Goal: Ask a question

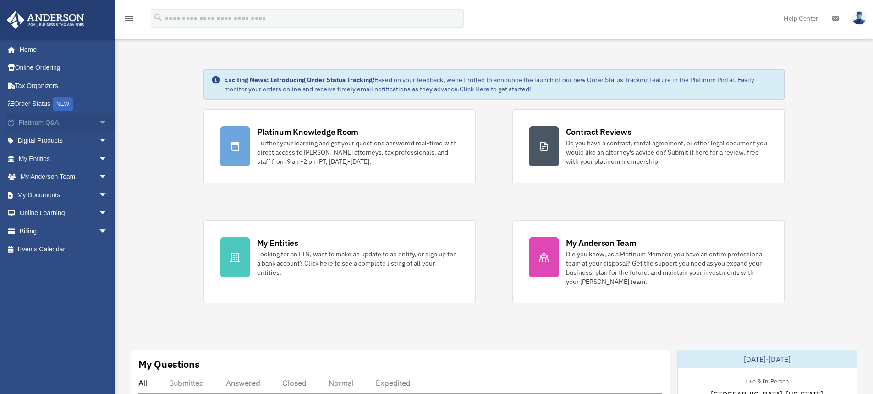
click at [99, 120] on span "arrow_drop_down" at bounding box center [108, 122] width 18 height 19
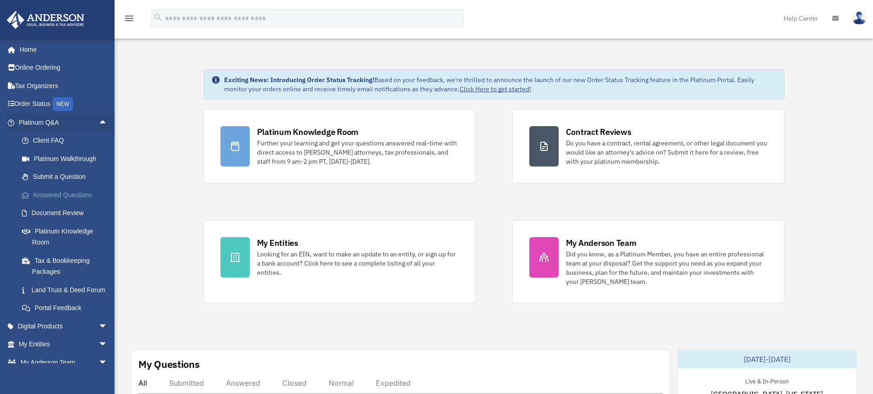
click at [72, 194] on link "Answered Questions" at bounding box center [67, 195] width 109 height 18
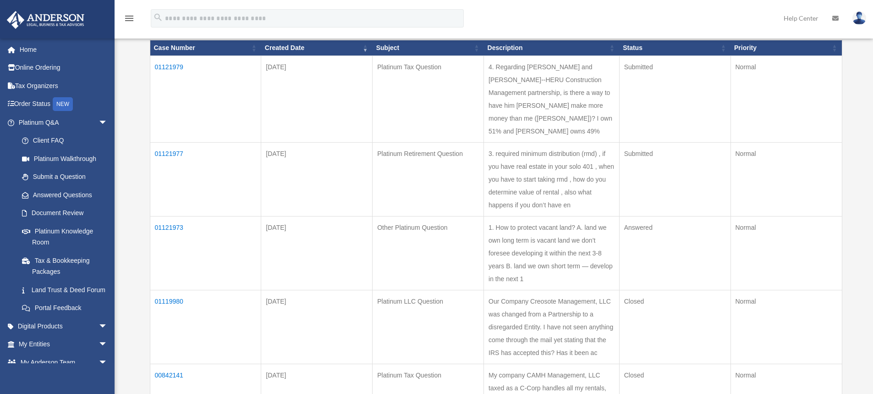
scroll to position [138, 0]
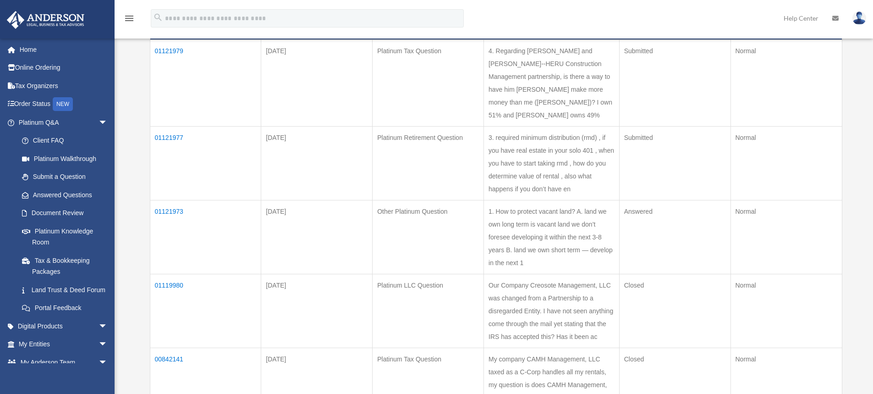
click at [174, 211] on td "01121973" at bounding box center [205, 237] width 111 height 74
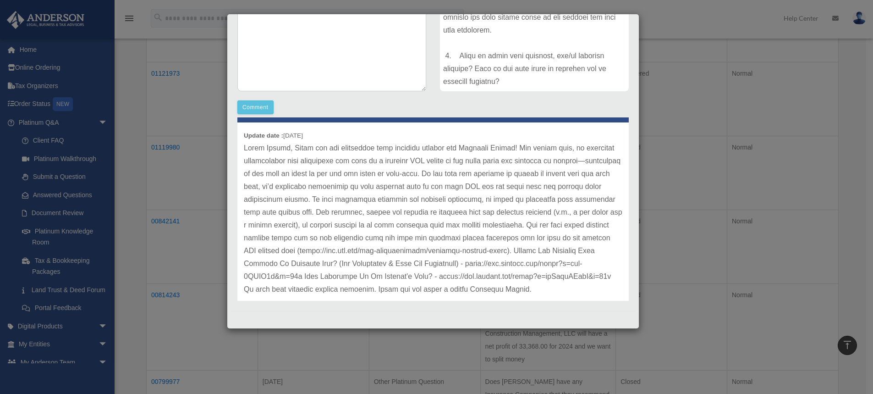
scroll to position [46, 0]
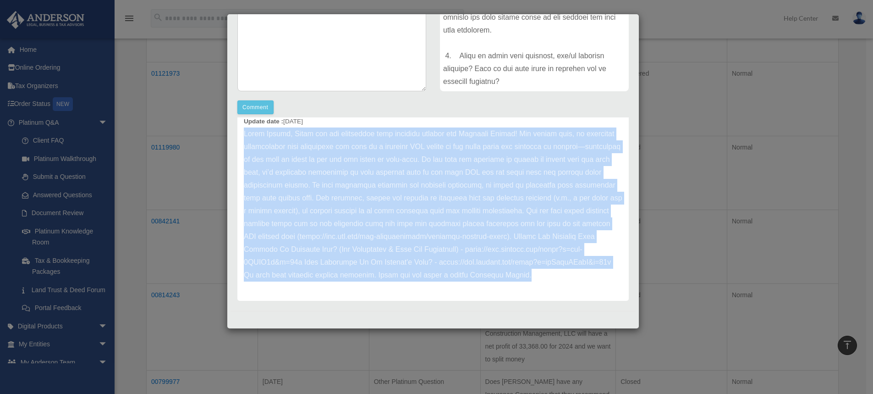
drag, startPoint x: 243, startPoint y: 125, endPoint x: 380, endPoint y: 285, distance: 211.0
click at [380, 285] on div "Update date : 09-26-2025" at bounding box center [432, 204] width 391 height 193
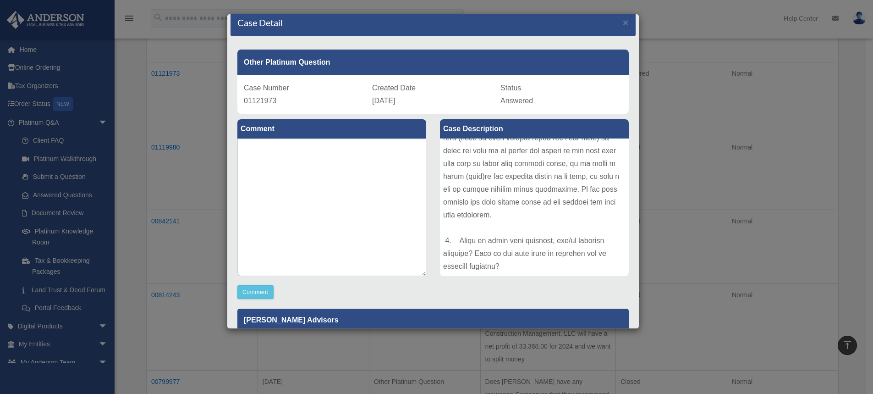
scroll to position [0, 0]
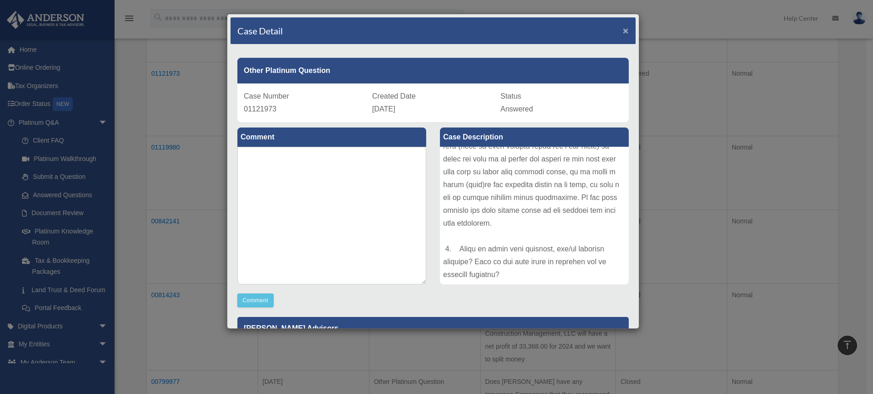
click at [623, 33] on span "×" at bounding box center [626, 30] width 6 height 11
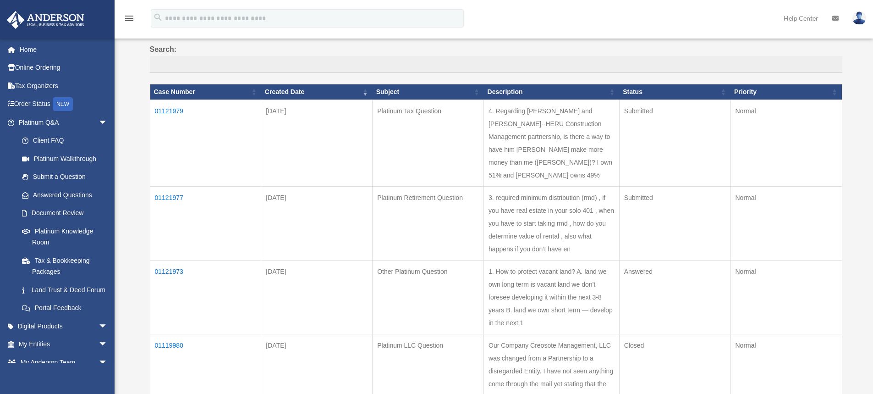
scroll to position [92, 0]
